Goal: Navigation & Orientation: Find specific page/section

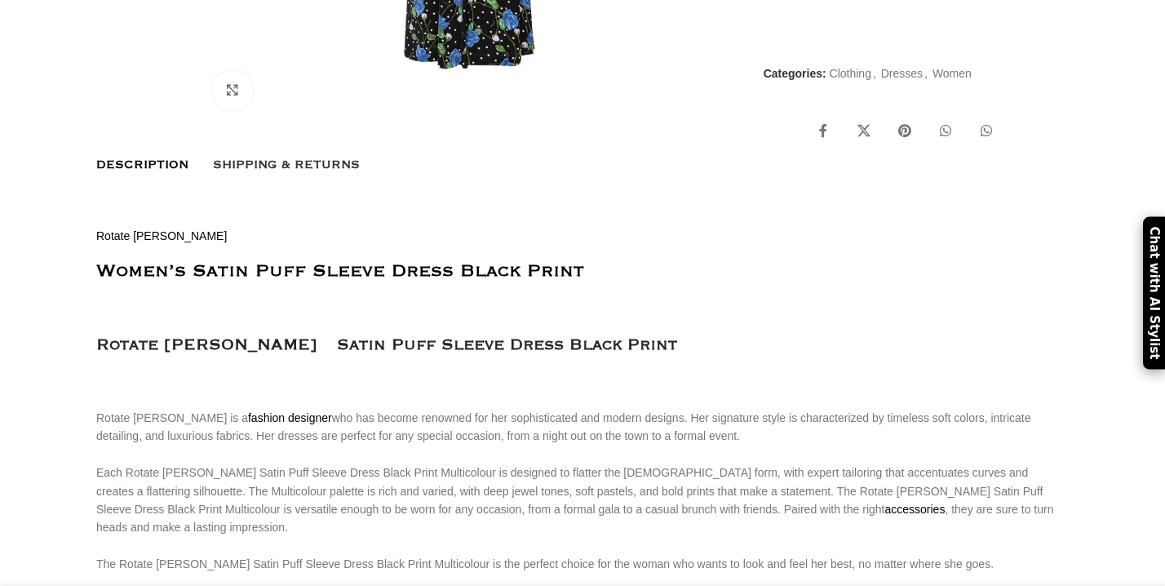
scroll to position [714, 0]
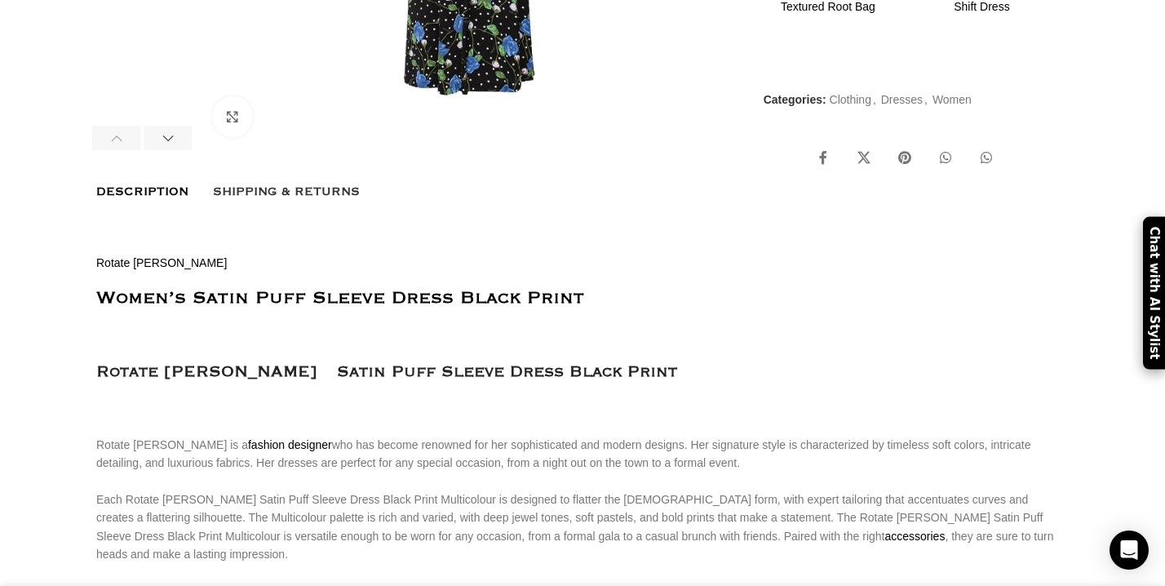
drag, startPoint x: 229, startPoint y: 276, endPoint x: 86, endPoint y: 273, distance: 143.6
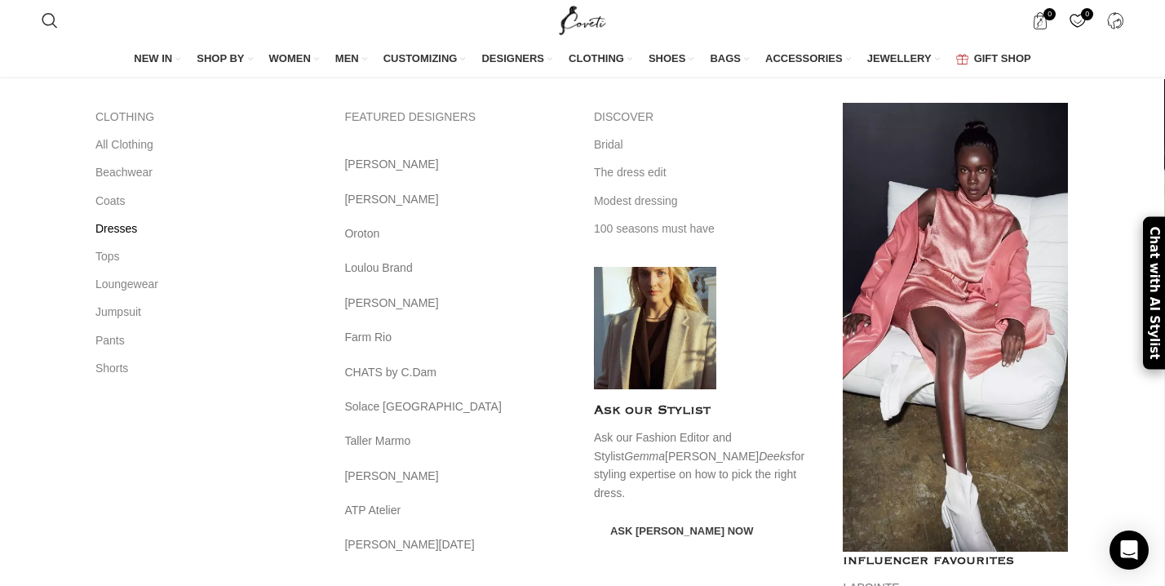
click at [127, 228] on link "Dresses" at bounding box center [207, 228] width 225 height 28
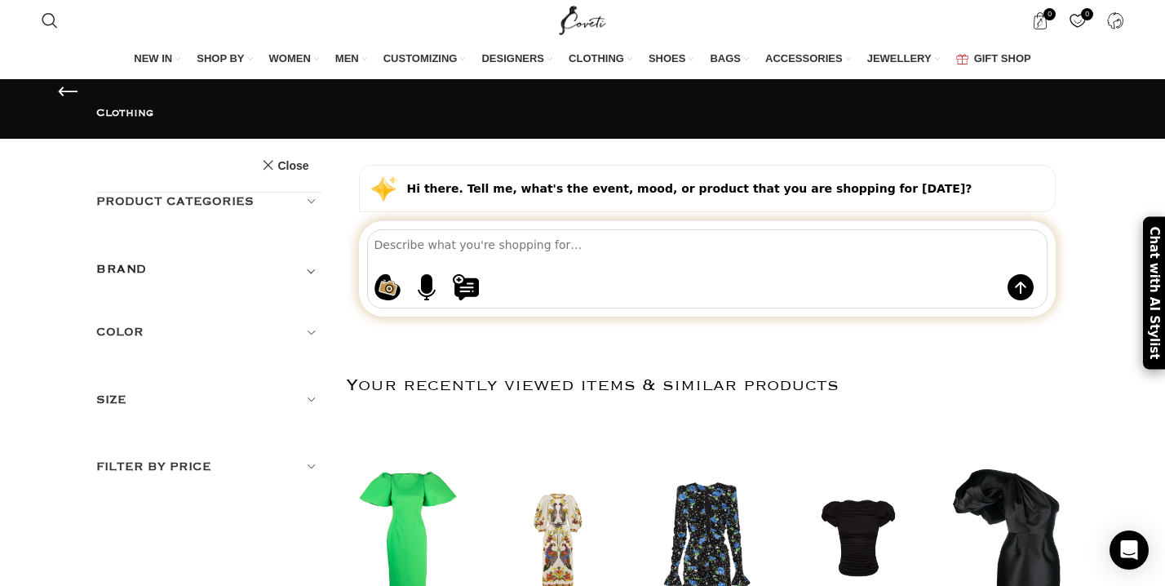
click at [311, 192] on h5 "Product categories" at bounding box center [208, 201] width 225 height 18
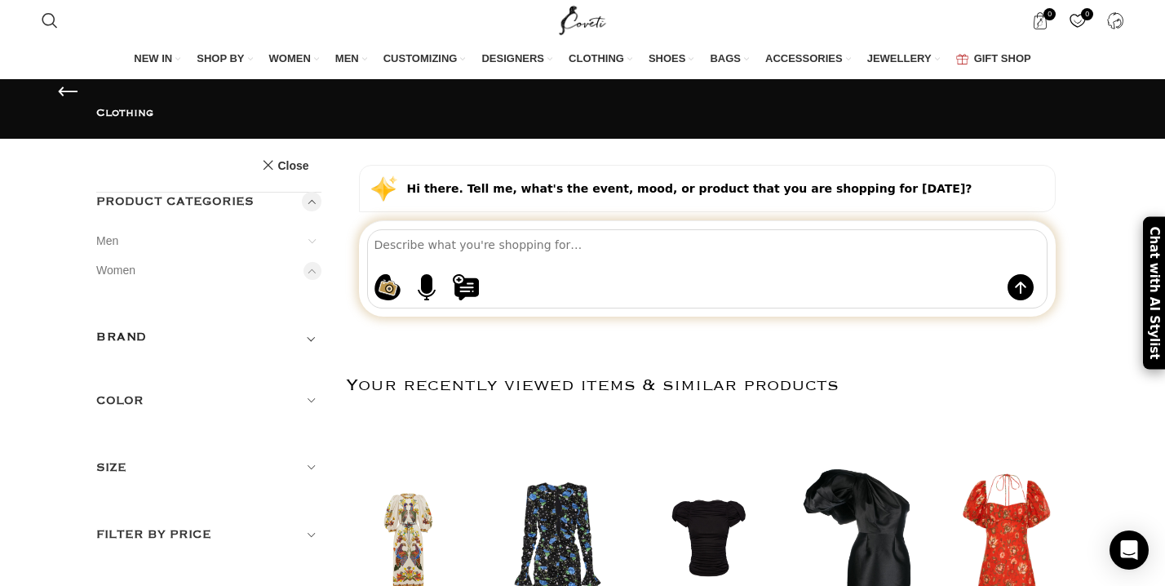
click at [0, 0] on link "Dresses" at bounding box center [0, 0] width 0 height 0
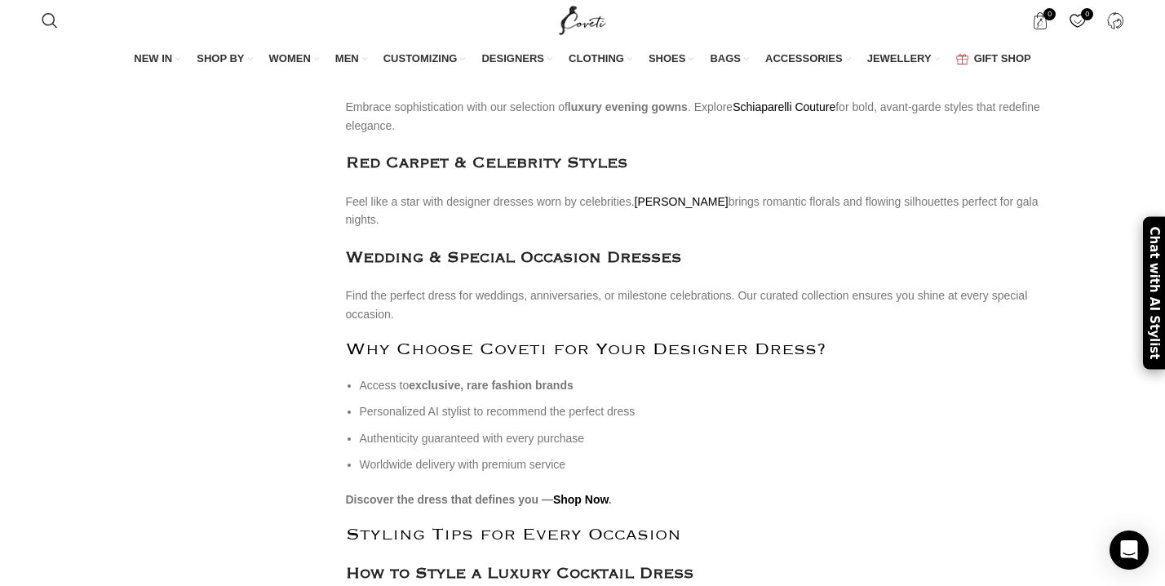
scroll to position [5884, 0]
